Goal: Find specific page/section: Locate a particular part of the current website

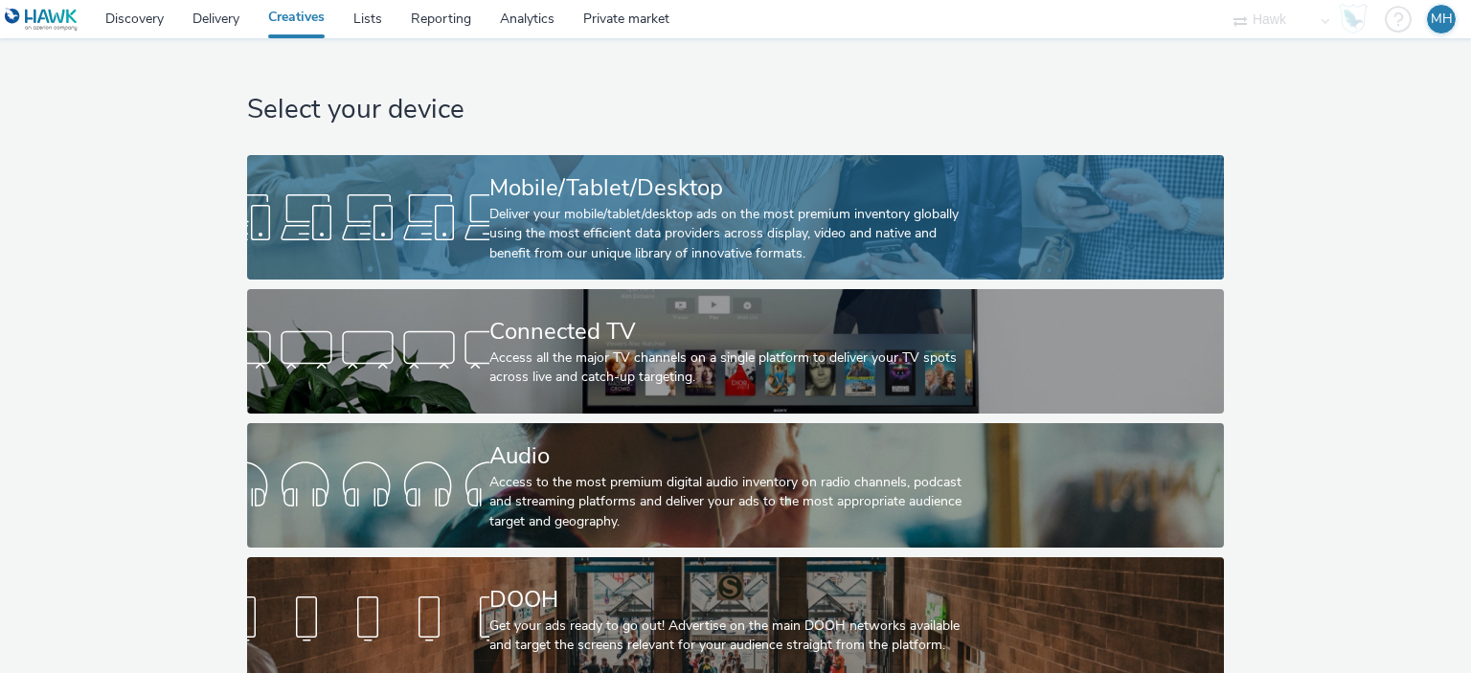
click at [719, 203] on div "Mobile/Tablet/Desktop" at bounding box center [731, 188] width 485 height 34
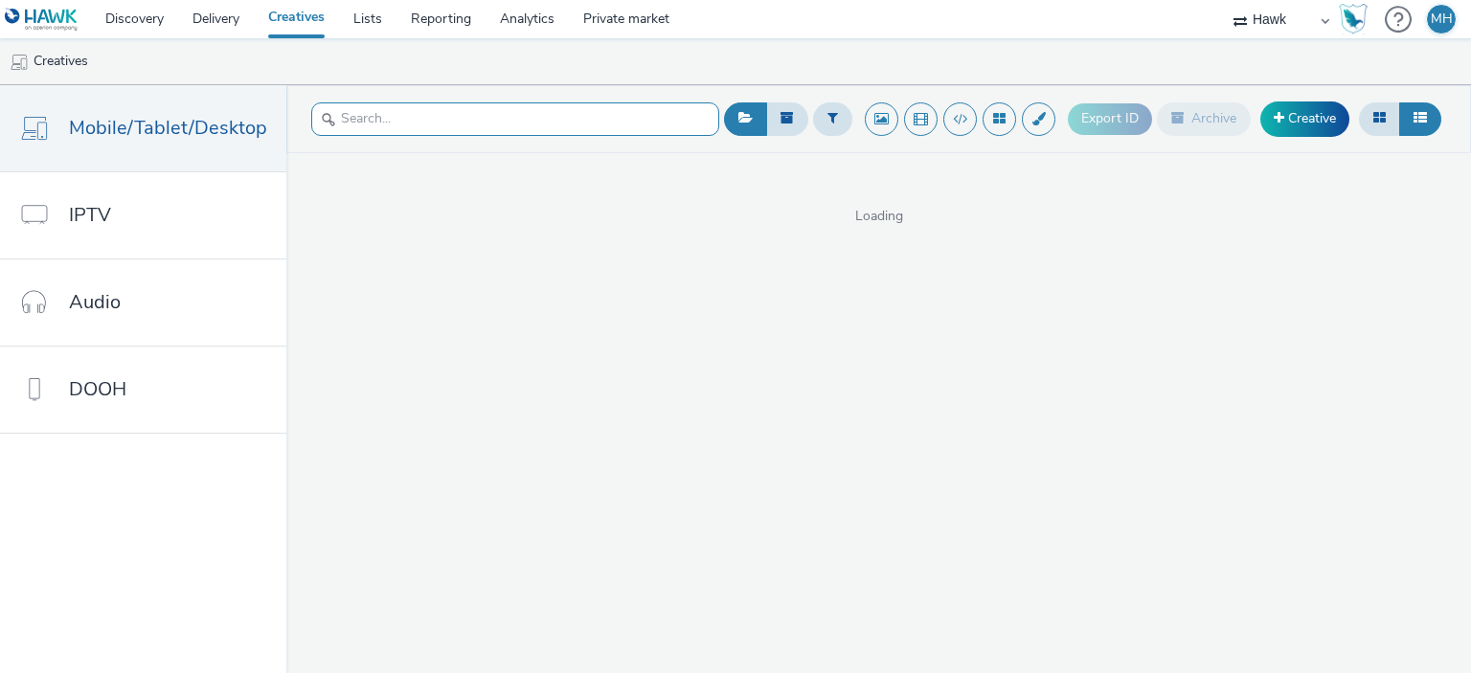
click at [534, 108] on input "text" at bounding box center [515, 119] width 408 height 34
type input "visa"
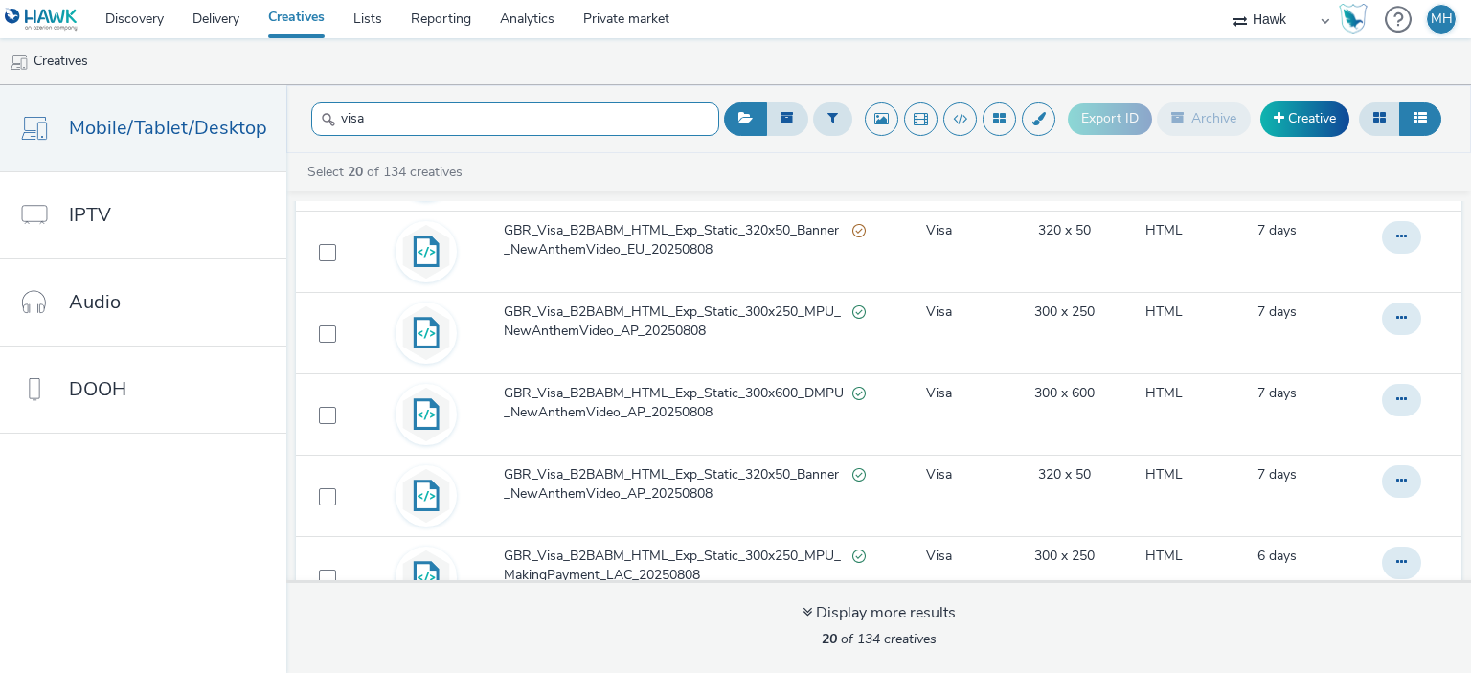
scroll to position [1296, 0]
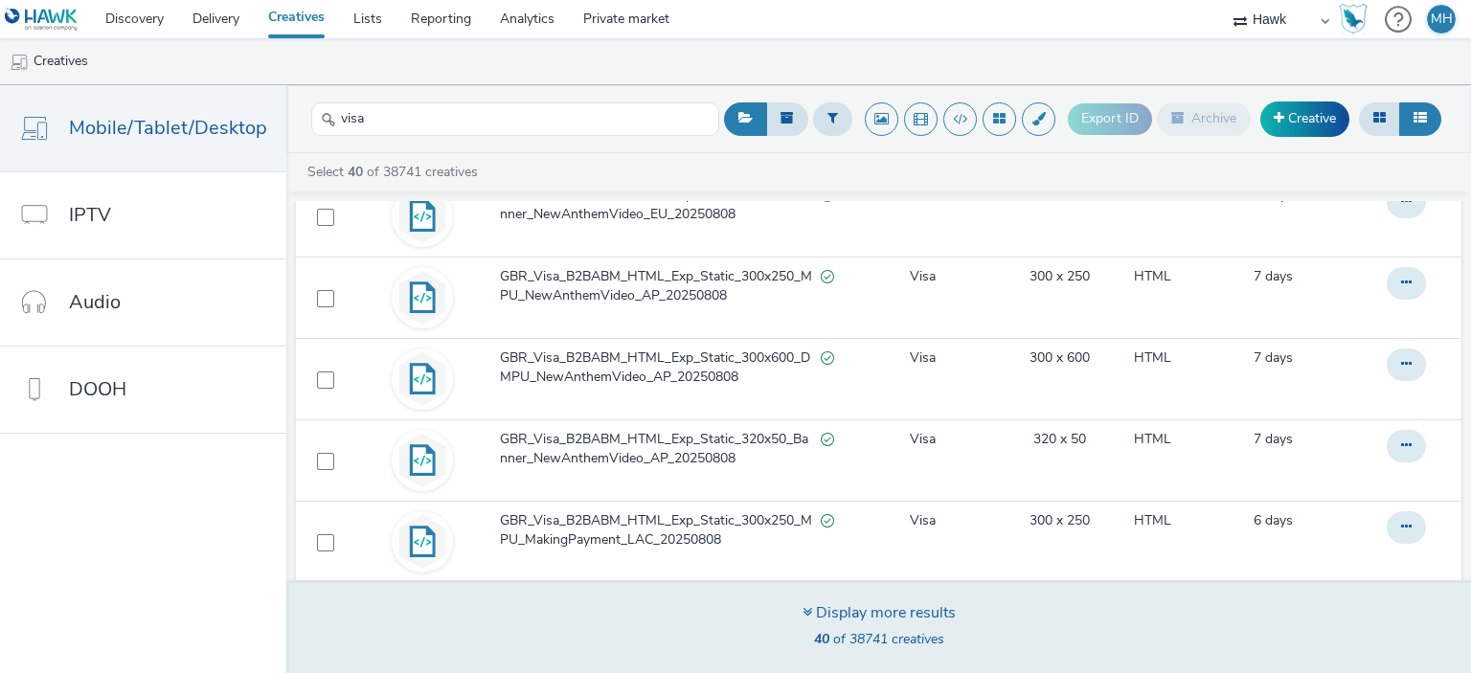
click at [828, 615] on div "Display more results" at bounding box center [878, 613] width 153 height 22
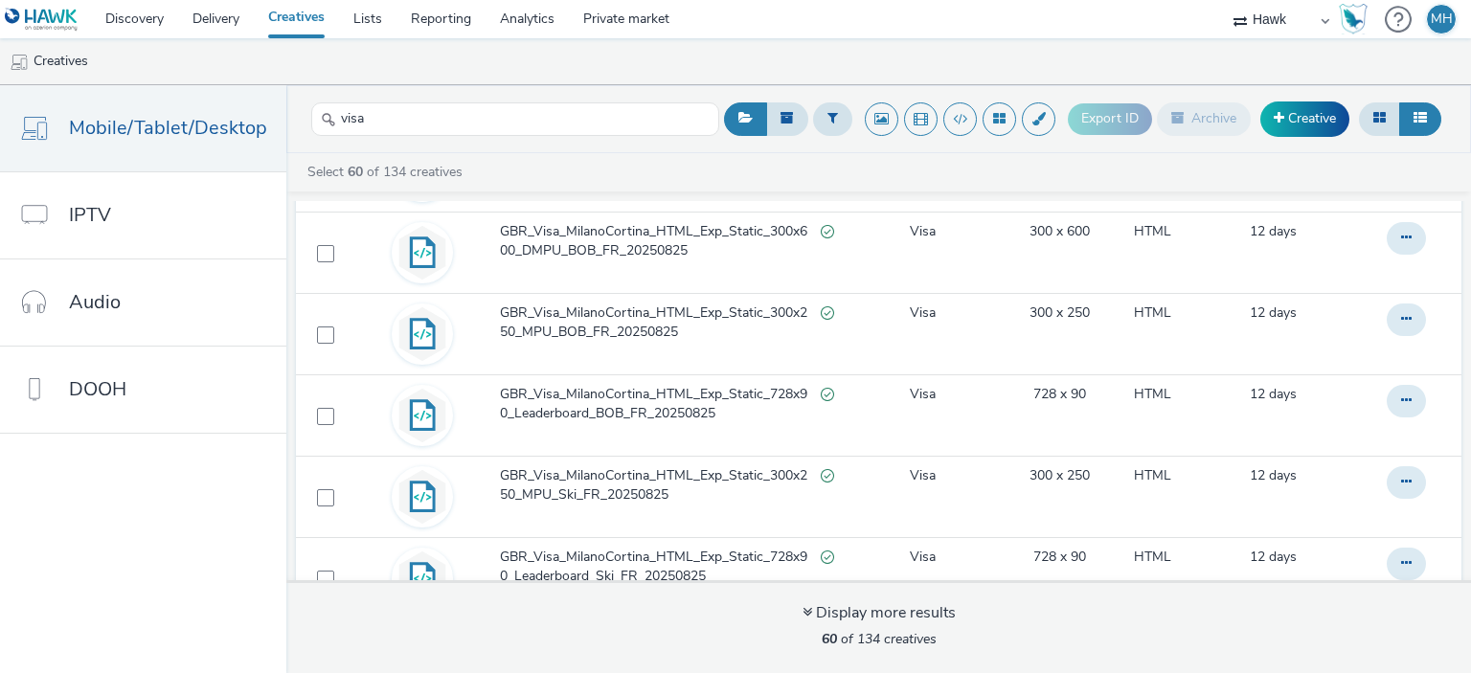
scroll to position [4544, 0]
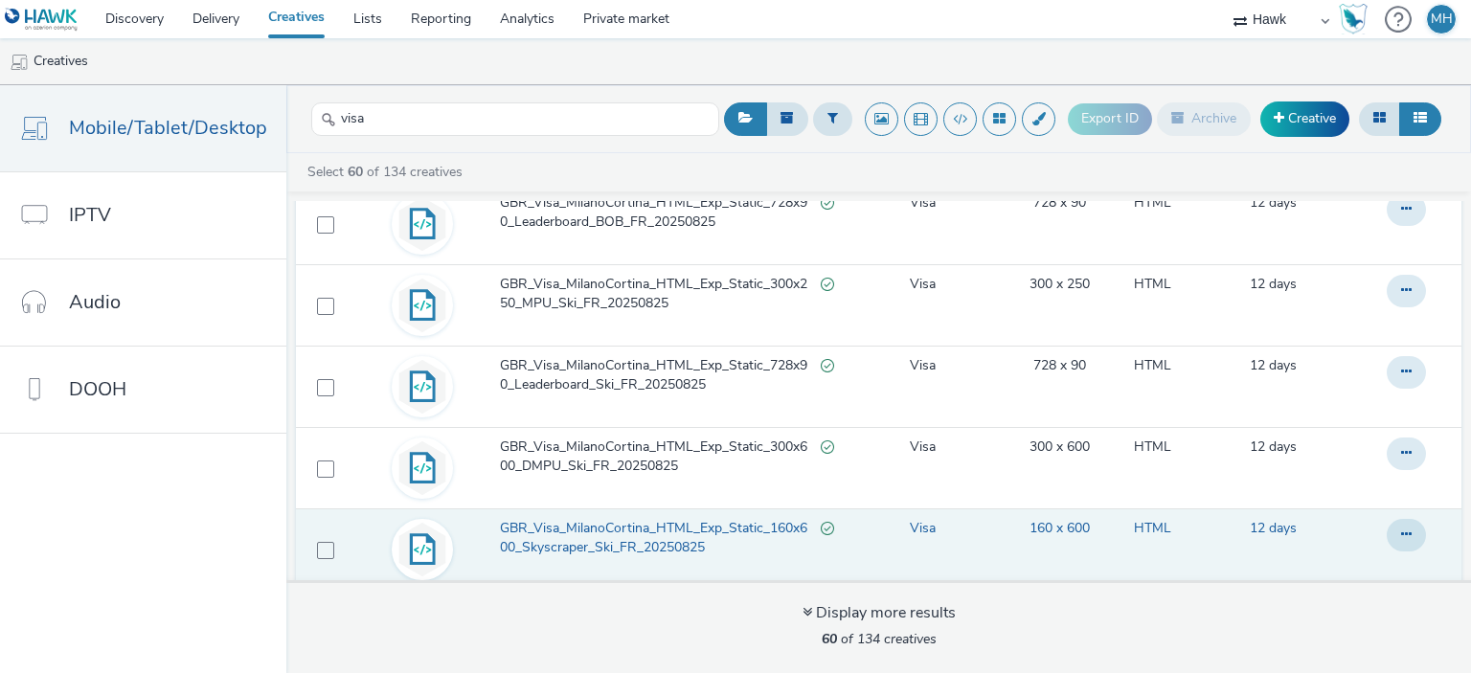
click at [544, 521] on span "GBR_Visa_MilanoCortina_HTML_Exp_Static_160x600_Skyscraper_Ski_FR_20250825" at bounding box center [660, 538] width 321 height 39
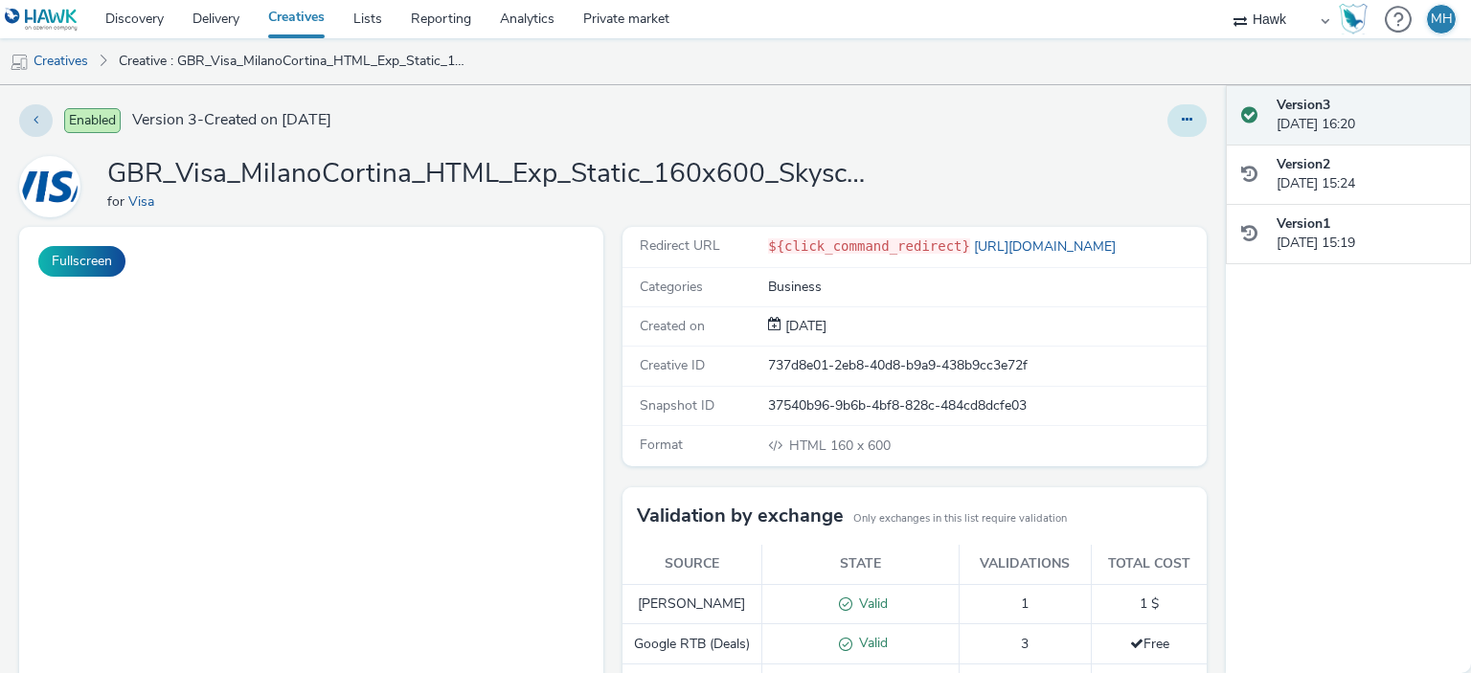
click at [1180, 123] on button at bounding box center [1186, 120] width 39 height 33
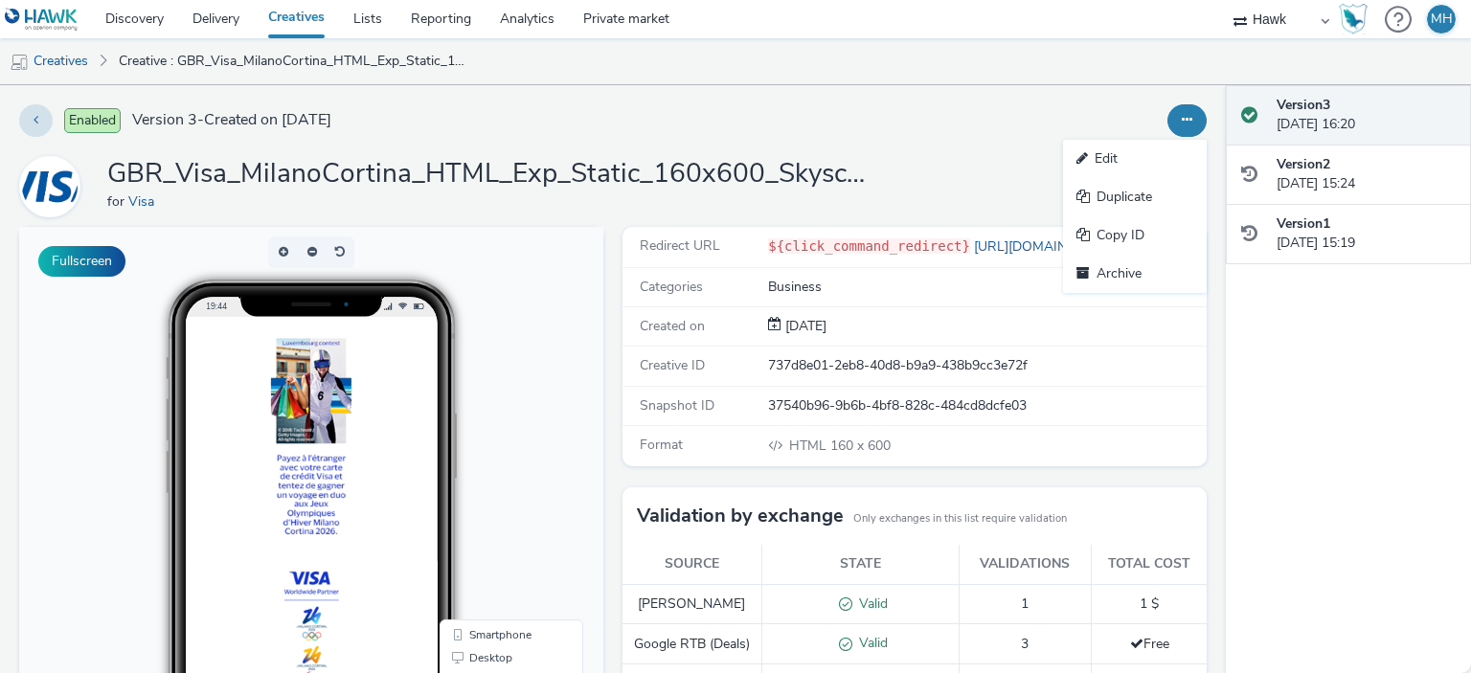
click at [976, 109] on div "Edit Duplicate Copy ID Archive" at bounding box center [969, 120] width 475 height 33
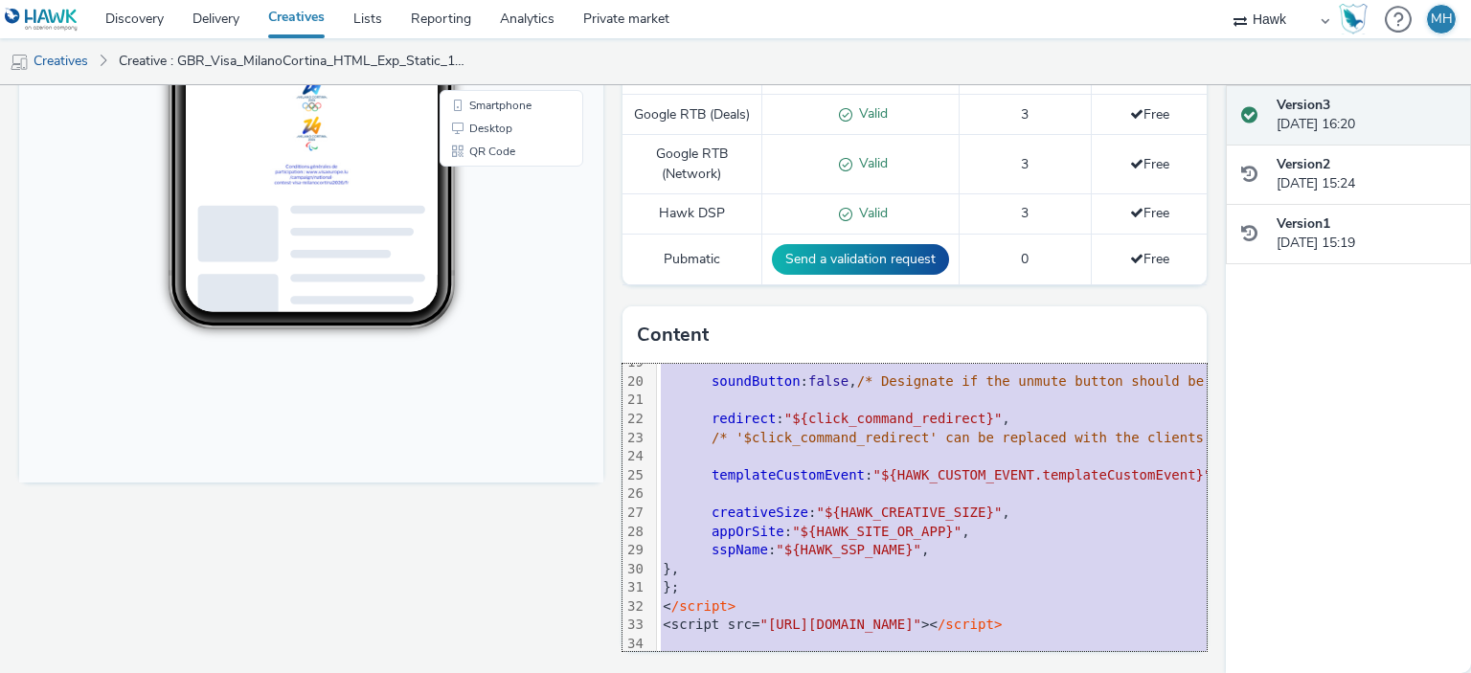
scroll to position [410, 0]
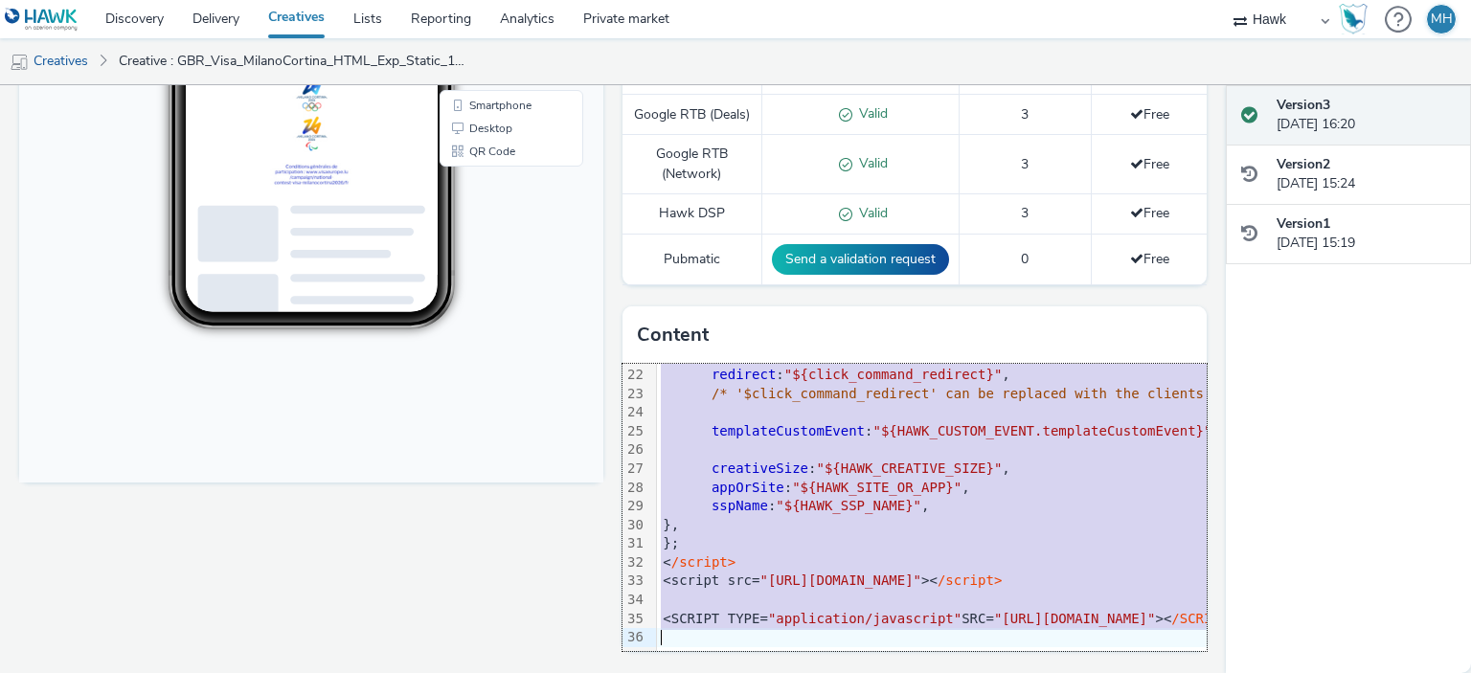
drag, startPoint x: 655, startPoint y: 399, endPoint x: 813, endPoint y: 679, distance: 321.2
click at [813, 672] on html "Discovery Delivery Creatives Lists Reporting Analytics Private market [PERSON_N…" at bounding box center [735, 336] width 1471 height 673
copy div "<style> #sound{ top : 3 ; left : 3 } < /style> <script> window.creative = { dat…"
